Goal: Transaction & Acquisition: Book appointment/travel/reservation

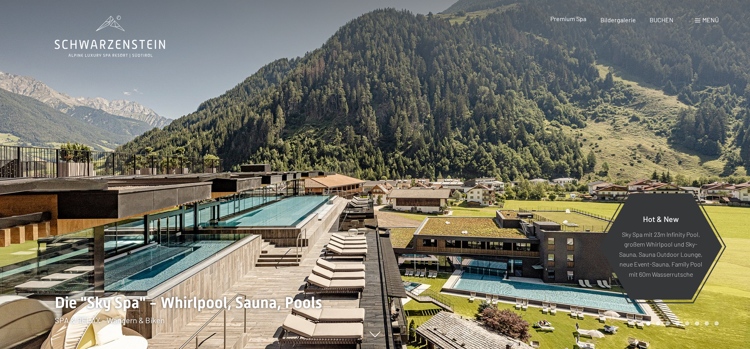
click at [567, 23] on div "Premium Spa Bildergalerie BUCHEN" at bounding box center [605, 20] width 164 height 9
click at [580, 23] on div "Premium Spa" at bounding box center [569, 18] width 36 height 9
click at [658, 19] on span "BUCHEN" at bounding box center [662, 18] width 24 height 7
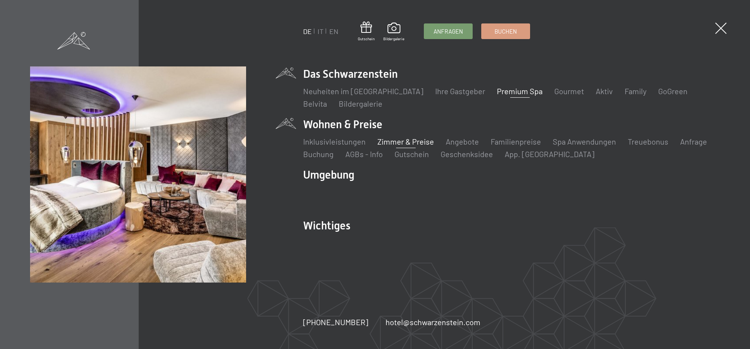
click at [407, 140] on link "Zimmer & Preise" at bounding box center [405, 141] width 57 height 9
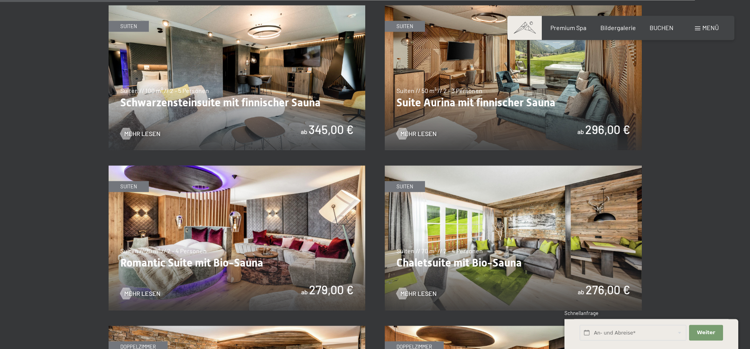
scroll to position [531, 0]
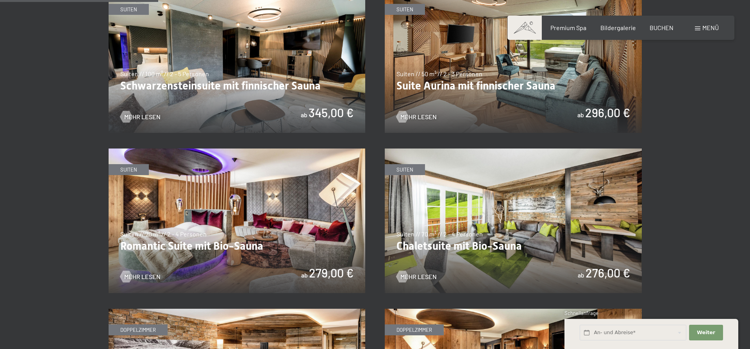
click at [267, 92] on img at bounding box center [237, 60] width 257 height 145
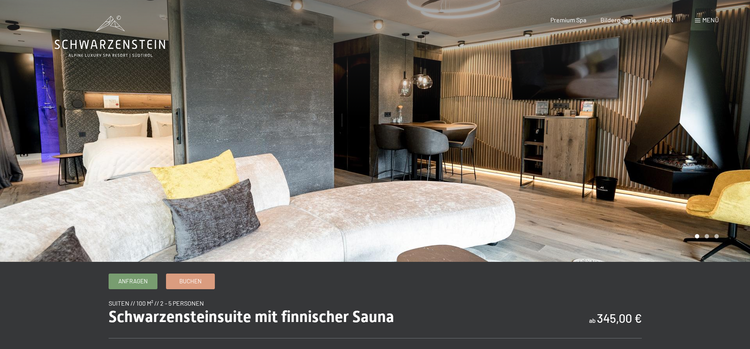
click at [697, 20] on span at bounding box center [697, 21] width 5 height 4
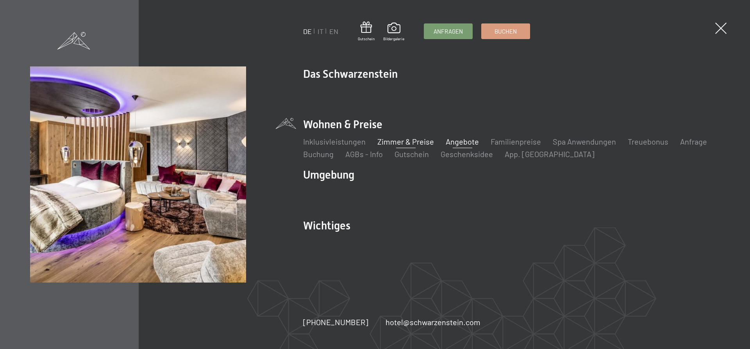
click at [459, 145] on link "Angebote" at bounding box center [462, 141] width 33 height 9
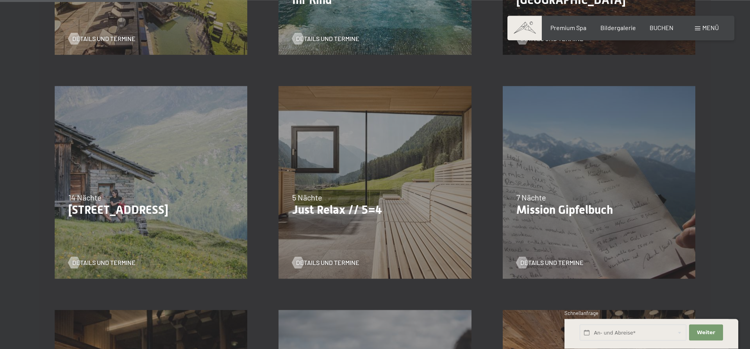
scroll to position [399, 0]
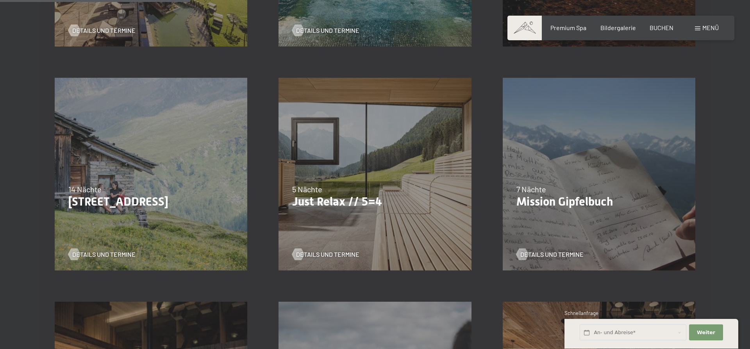
click at [350, 201] on span "Einwilligung Marketing*" at bounding box center [332, 197] width 64 height 8
click at [296, 201] on input "Einwilligung Marketing*" at bounding box center [292, 197] width 8 height 8
checkbox input "false"
click at [331, 255] on span "Details und Termine" at bounding box center [335, 254] width 63 height 9
